Goal: Complete application form

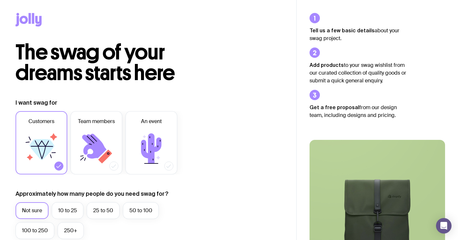
click at [40, 133] on icon at bounding box center [41, 148] width 39 height 39
click at [0, 0] on input "Customers" at bounding box center [0, 0] width 0 height 0
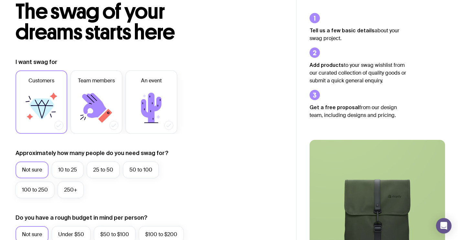
scroll to position [58, 0]
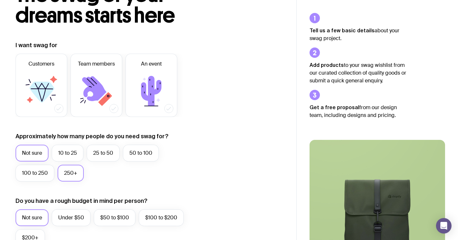
click at [69, 171] on label "250+" at bounding box center [71, 173] width 26 height 17
click at [0, 0] on input "250+" at bounding box center [0, 0] width 0 height 0
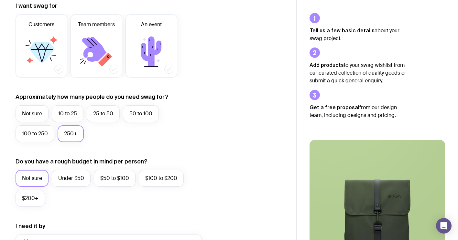
scroll to position [125, 0]
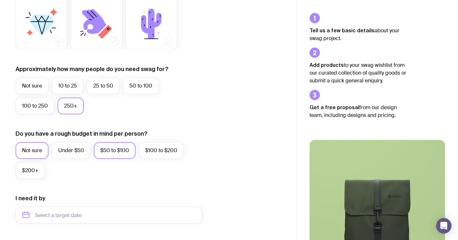
click at [106, 151] on label "$50 to $100" at bounding box center [115, 150] width 42 height 17
click at [0, 0] on input "$50 to $100" at bounding box center [0, 0] width 0 height 0
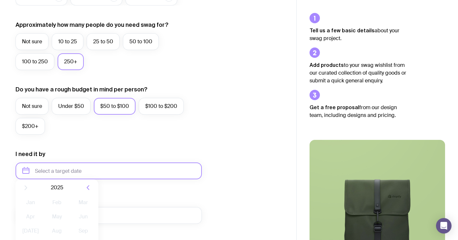
click at [74, 172] on input "text" at bounding box center [109, 171] width 186 height 17
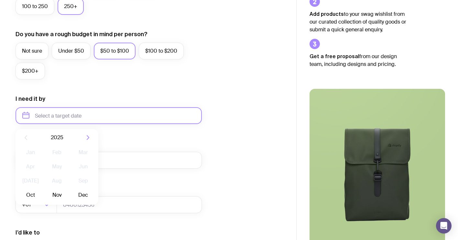
scroll to position [228, 0]
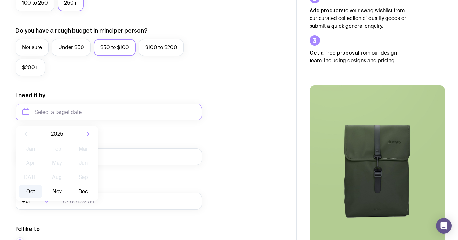
click at [33, 190] on button "Oct" at bounding box center [31, 191] width 24 height 13
type input "[DATE]"
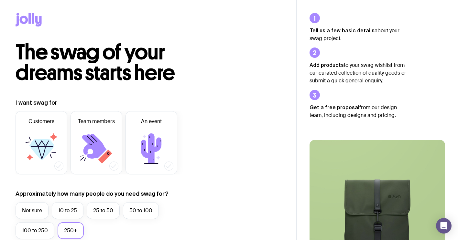
scroll to position [0, 0]
